Goal: Transaction & Acquisition: Purchase product/service

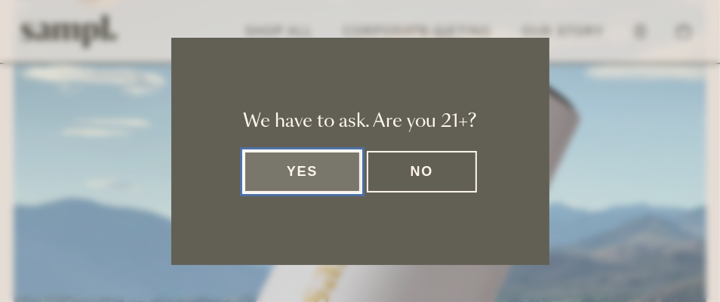
click at [320, 176] on button "Yes" at bounding box center [303, 171] width 118 height 41
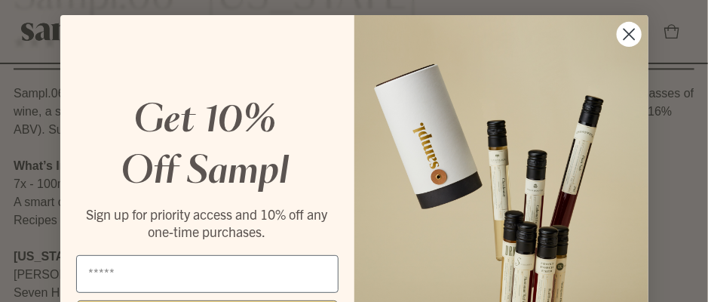
scroll to position [17, 0]
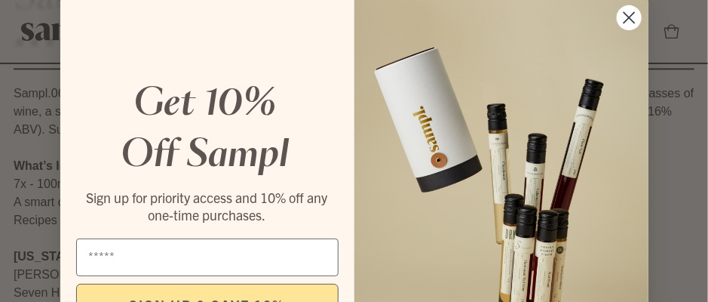
click at [624, 11] on circle "Close dialog" at bounding box center [628, 17] width 25 height 25
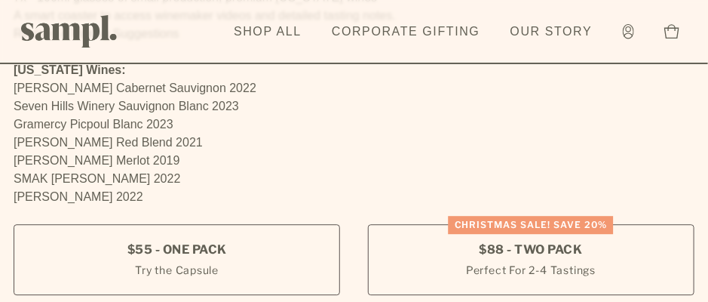
scroll to position [1056, 0]
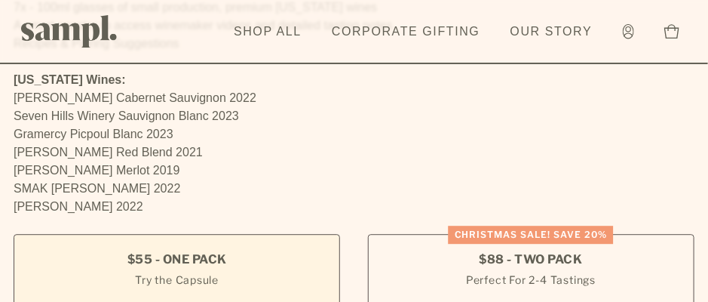
click at [211, 266] on span "$55 - One Pack" at bounding box center [178, 259] width 100 height 17
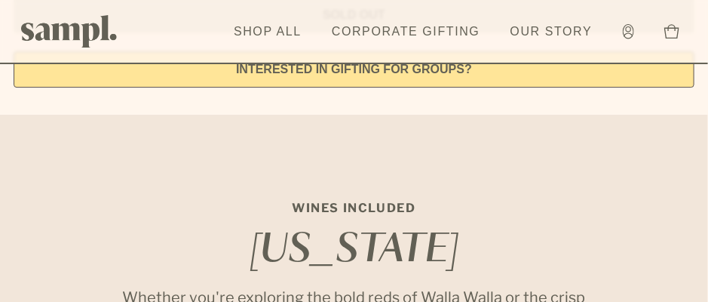
scroll to position [1232, 0]
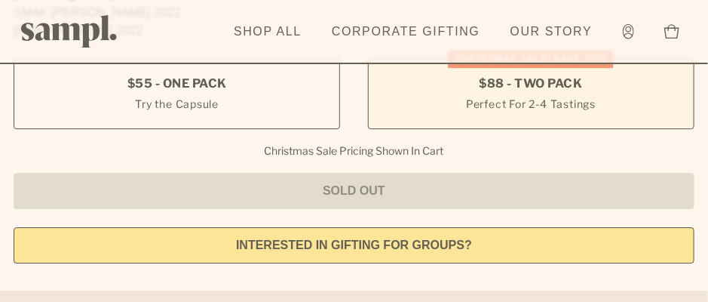
click at [524, 96] on small "Perfect For 2-4 Tastings" at bounding box center [531, 104] width 130 height 16
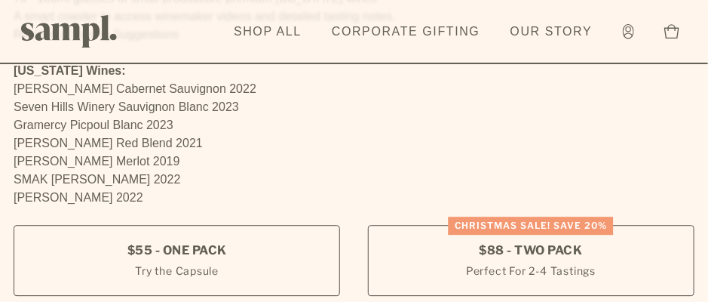
scroll to position [1056, 0]
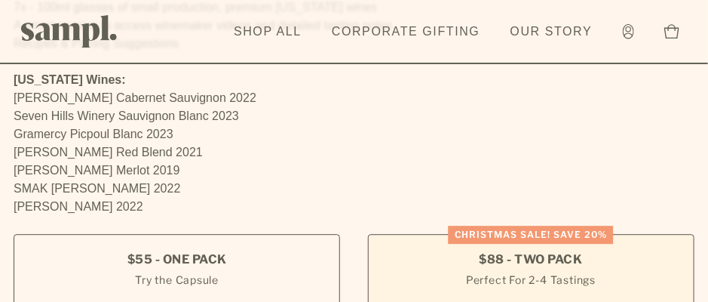
click at [438, 265] on label "Christmas SALE! Save 20% $88 - Two Pack Perfect For 2-4 Tastings" at bounding box center [531, 269] width 327 height 71
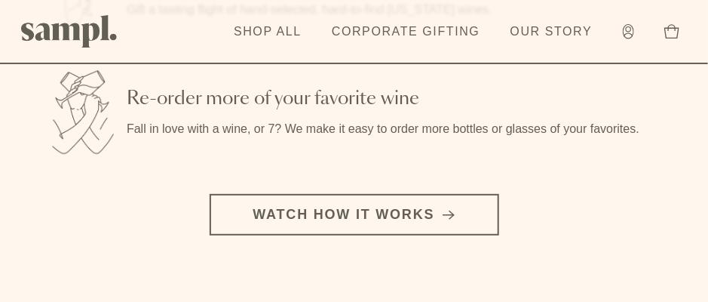
scroll to position [2817, 0]
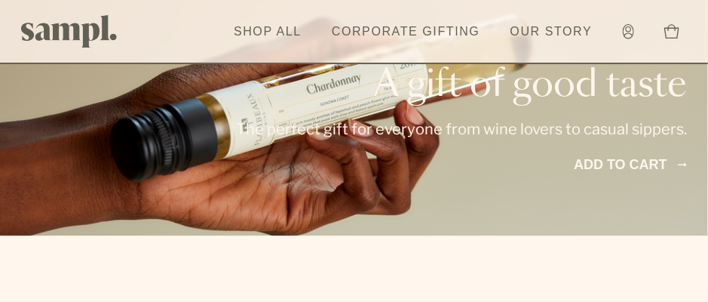
click at [601, 162] on link "Add to cart" at bounding box center [630, 165] width 113 height 20
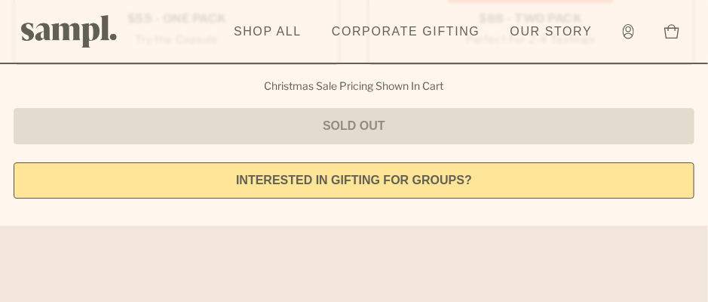
scroll to position [1120, 0]
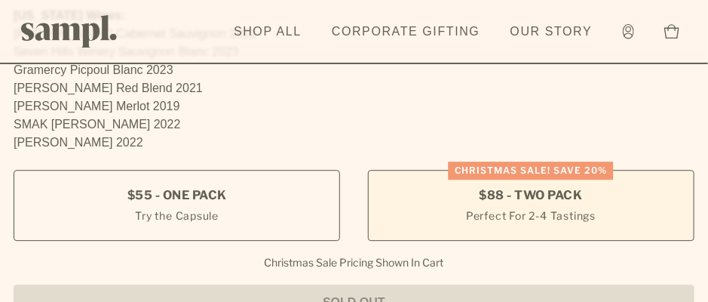
click at [505, 191] on span "$88 - Two Pack" at bounding box center [531, 195] width 103 height 17
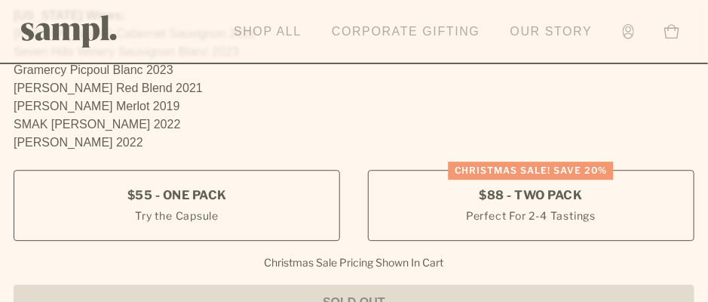
click at [281, 27] on link "Shop All" at bounding box center [267, 31] width 83 height 33
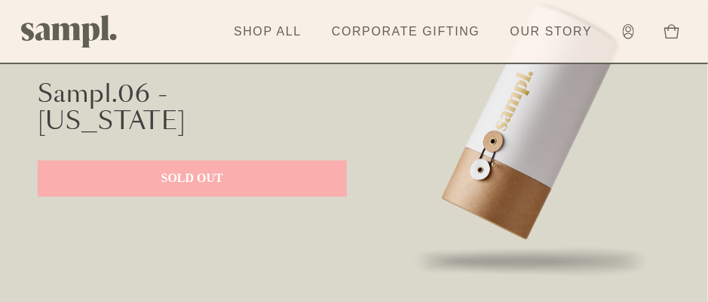
scroll to position [704, 0]
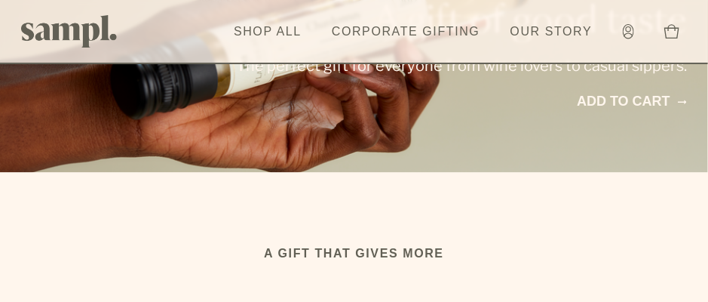
scroll to position [2879, 0]
